Goal: Task Accomplishment & Management: Manage account settings

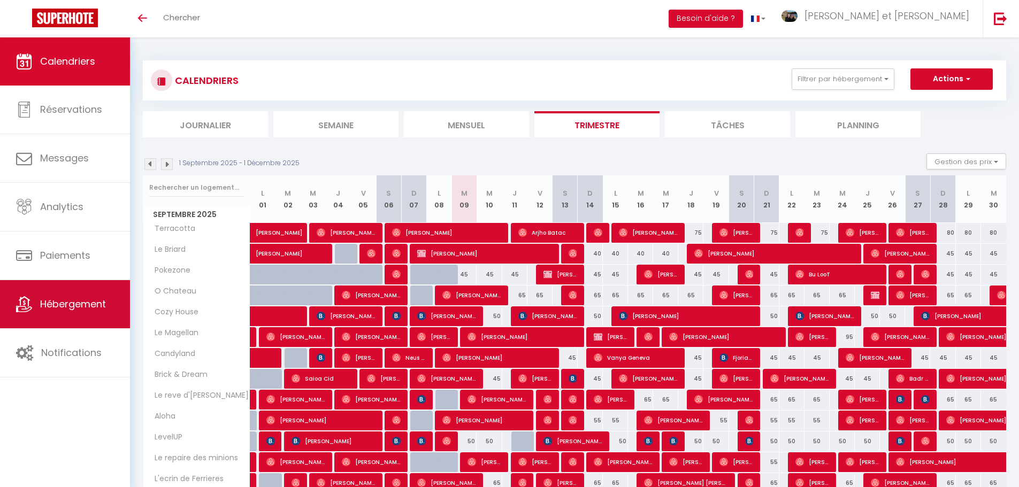
click at [75, 306] on span "Hébergement" at bounding box center [73, 303] width 66 height 13
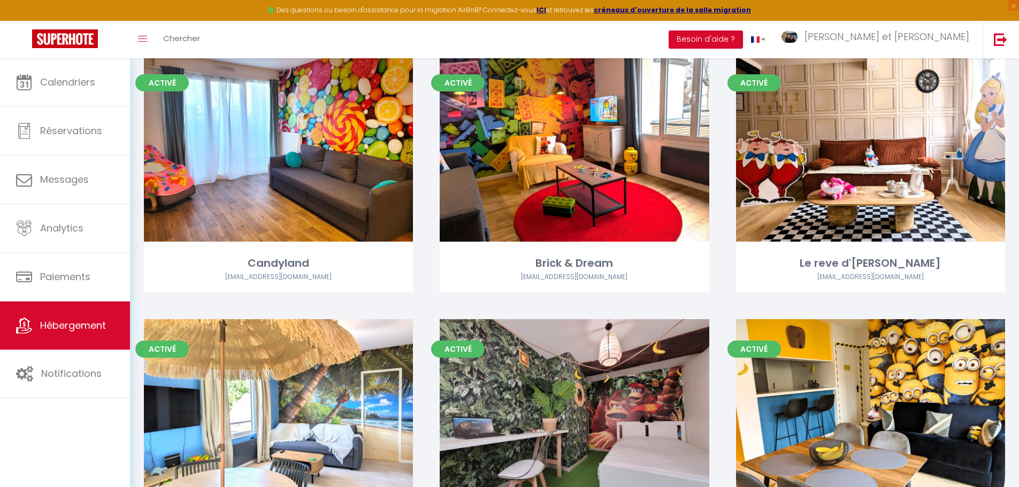
scroll to position [193, 0]
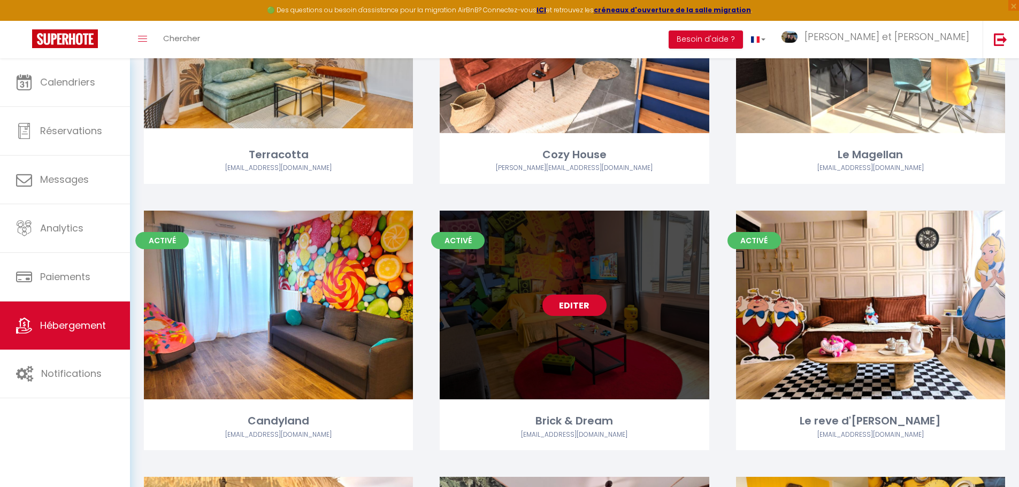
click at [580, 302] on link "Editer" at bounding box center [574, 305] width 64 height 21
click at [570, 306] on link "Editer" at bounding box center [574, 305] width 64 height 21
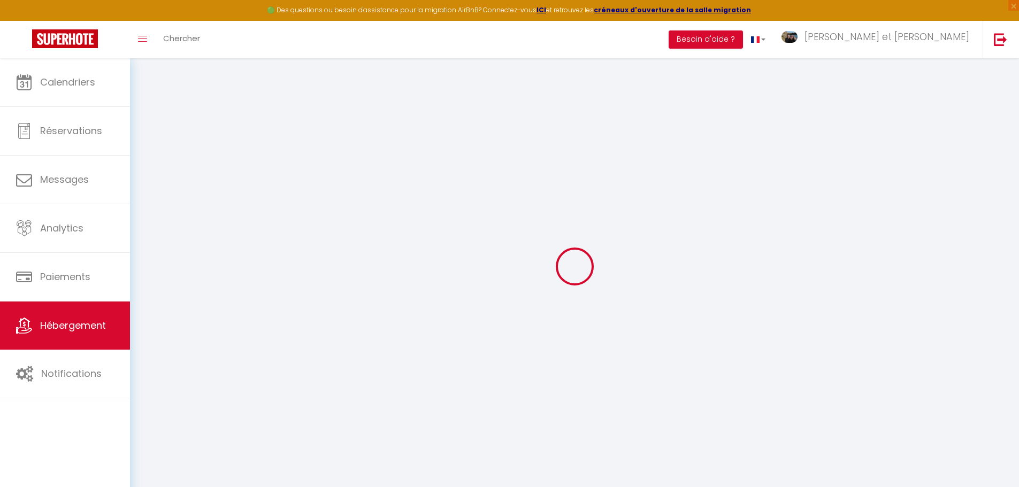
checkbox input "false"
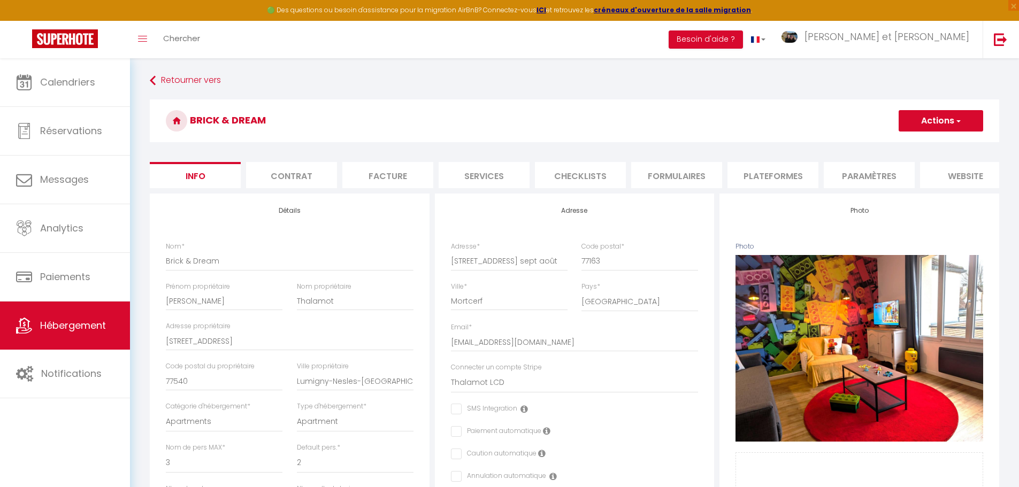
click at [776, 177] on li "Plateformes" at bounding box center [772, 175] width 91 height 26
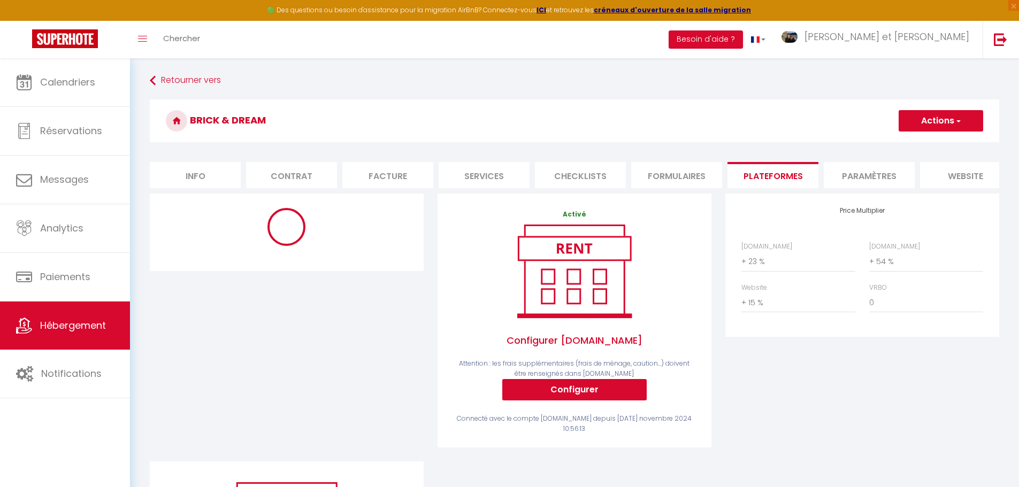
select select "365"
select select "EUR"
select select
select select "1566-1292949348077574701"
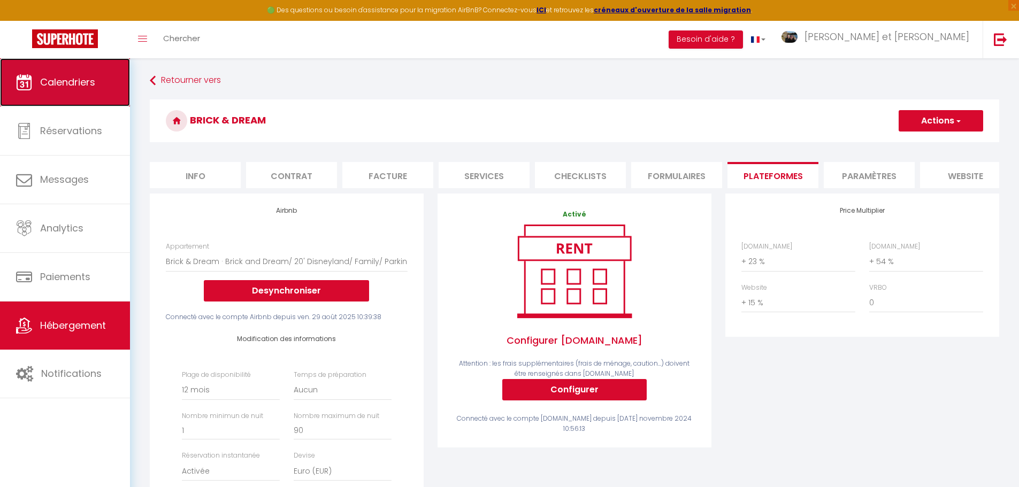
click at [74, 76] on span "Calendriers" at bounding box center [67, 81] width 55 height 13
